Goal: Task Accomplishment & Management: Manage account settings

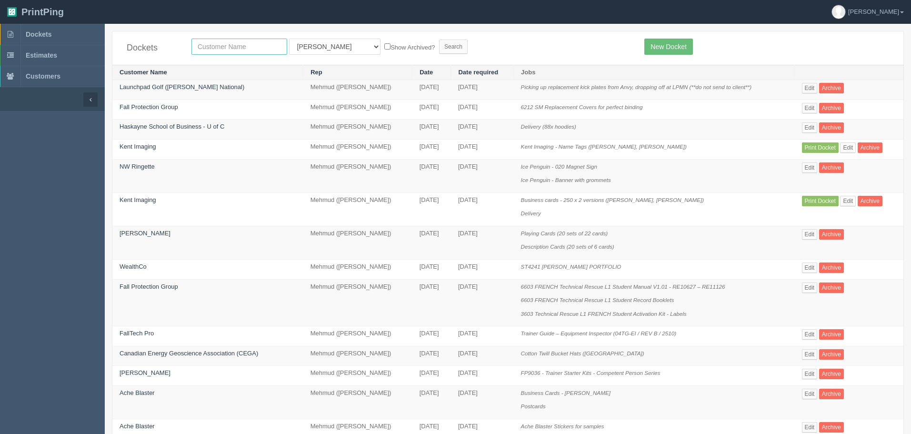
click at [241, 42] on input "text" at bounding box center [239, 47] width 96 height 16
type input "kent imaging"
click at [439, 40] on input "Search" at bounding box center [453, 47] width 29 height 14
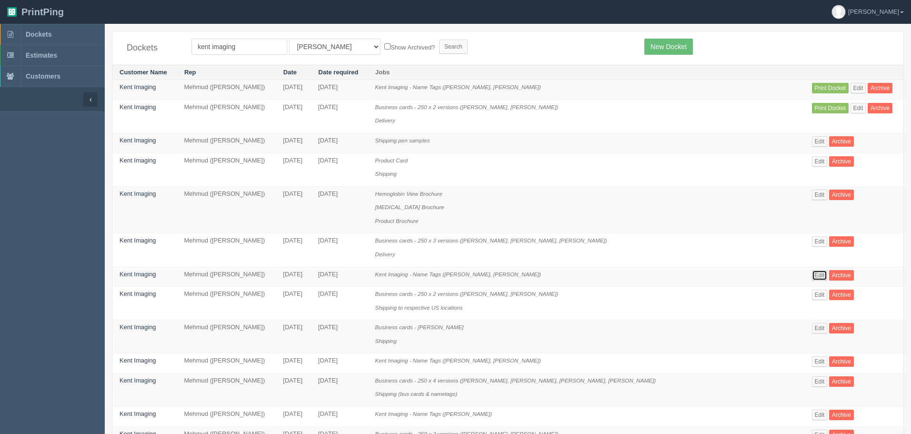
click at [815, 275] on link "Edit" at bounding box center [820, 275] width 16 height 10
